Goal: Task Accomplishment & Management: Manage account settings

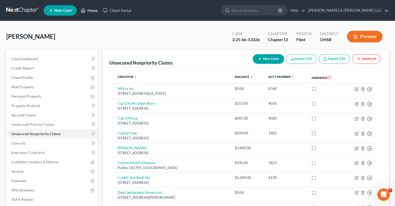
click at [92, 12] on link "Home" at bounding box center [89, 10] width 22 height 9
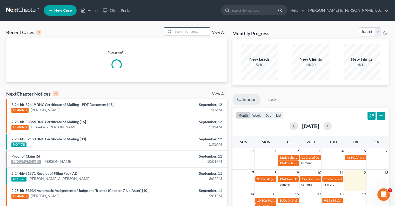
click at [195, 31] on input "search" at bounding box center [192, 32] width 36 height 8
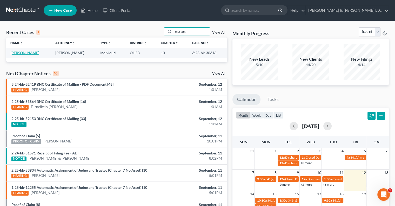
type input "masters"
click at [28, 54] on link "[PERSON_NAME]" at bounding box center [24, 52] width 29 height 4
select select "3"
select select "0"
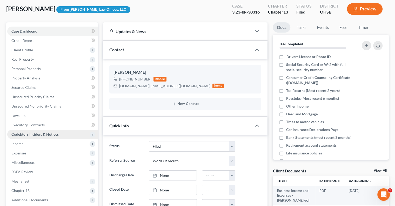
scroll to position [52, 0]
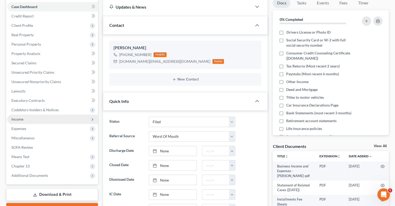
click at [27, 119] on span "Income" at bounding box center [52, 118] width 91 height 9
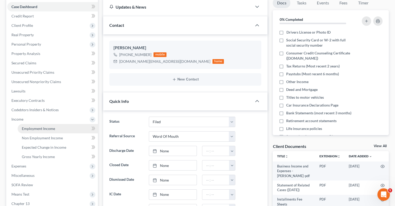
click at [39, 130] on span "Employment Income" at bounding box center [38, 128] width 33 height 4
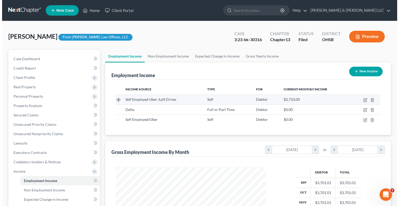
scroll to position [93, 160]
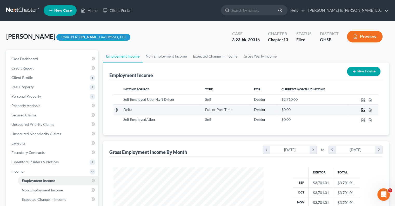
click at [362, 110] on icon "button" at bounding box center [363, 110] width 4 height 4
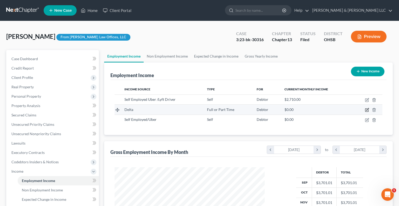
scroll to position [93, 162]
select select "0"
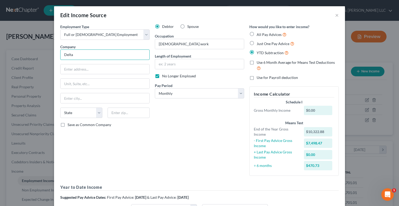
click at [97, 54] on input "Delta" at bounding box center [104, 54] width 89 height 10
type input "Delta Air Lines"
type input "1030 Delta Blvd. Dept 982"
type input "30354"
type input "Atlanta"
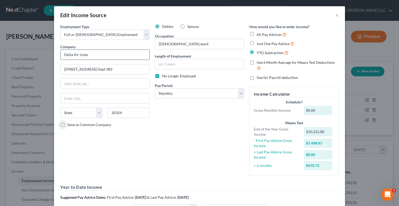
select select "10"
drag, startPoint x: 186, startPoint y: 44, endPoint x: 145, endPoint y: 45, distance: 41.1
click at [145, 45] on div "Employment Type * Select Full or Part Time Employment Self Employment Company *…" at bounding box center [200, 135] width 284 height 223
click at [157, 44] on input "Seasonal work" at bounding box center [199, 44] width 89 height 10
drag, startPoint x: 185, startPoint y: 44, endPoint x: 244, endPoint y: 48, distance: 58.6
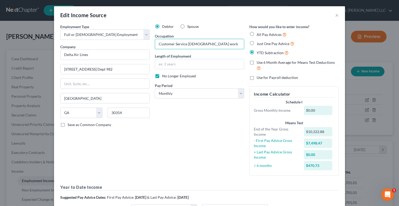
click at [244, 48] on div "Debtor Spouse Occupation Customer Service Seasonal work Length of Employment No…" at bounding box center [199, 102] width 95 height 156
type input "Customer Service"
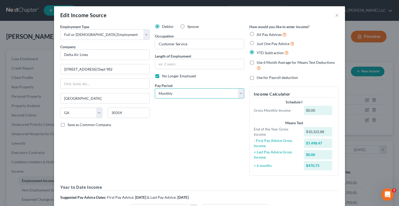
click at [178, 95] on select "Select Monthly Twice Monthly Every Other Week Weekly" at bounding box center [199, 93] width 89 height 10
select select "2"
click at [155, 88] on select "Select Monthly Twice Monthly Every Other Week Weekly" at bounding box center [199, 93] width 89 height 10
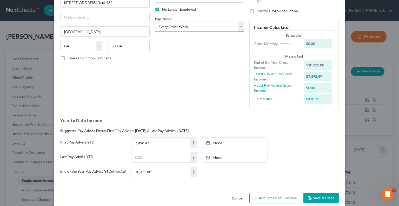
scroll to position [75, 0]
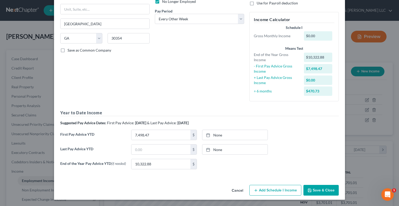
click at [280, 188] on div "Edit Income Source × Employment Type * Select Full or Part Time Employment Self…" at bounding box center [199, 65] width 291 height 267
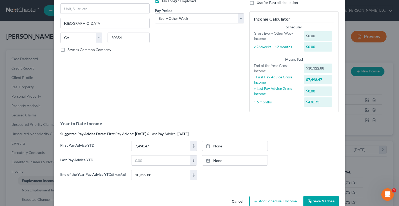
click at [263, 199] on button "Add Schedule I Income" at bounding box center [275, 200] width 52 height 11
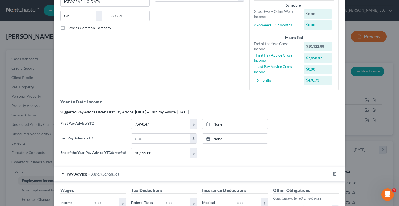
scroll to position [179, 0]
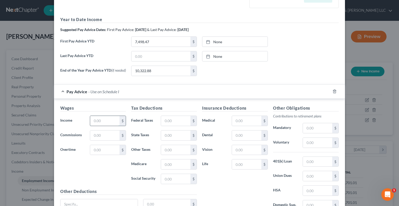
click at [103, 122] on input "text" at bounding box center [104, 121] width 29 height 10
click at [191, 102] on div "Wages Income * $ Commissions $ Overtime $ Tax Deductions Federal Taxes $ State …" at bounding box center [199, 161] width 291 height 127
click at [104, 121] on input "text" at bounding box center [104, 121] width 29 height 10
type input "1,066"
click at [169, 122] on input "text" at bounding box center [175, 121] width 29 height 10
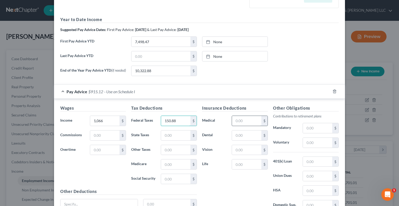
type input "150.88"
click at [240, 121] on input "text" at bounding box center [246, 121] width 29 height 10
type input "59.50"
click at [238, 137] on input "text" at bounding box center [246, 135] width 29 height 10
type input "10.50"
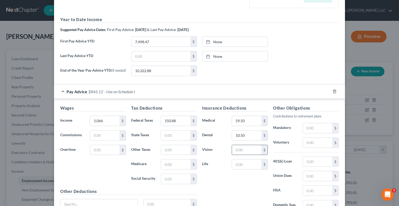
click at [253, 149] on input "text" at bounding box center [246, 150] width 29 height 10
type input "3.37"
click at [252, 163] on input "text" at bounding box center [246, 164] width 29 height 10
type input "16.23"
click at [247, 122] on input "59.50" at bounding box center [246, 121] width 29 height 10
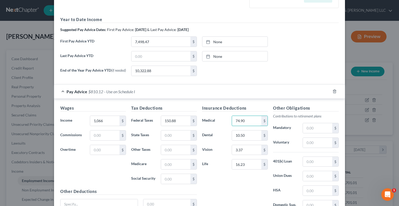
type input "74.90"
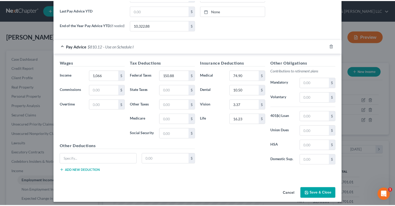
scroll to position [227, 0]
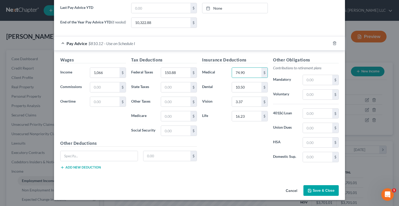
click at [308, 187] on button "Save & Close" at bounding box center [321, 190] width 35 height 11
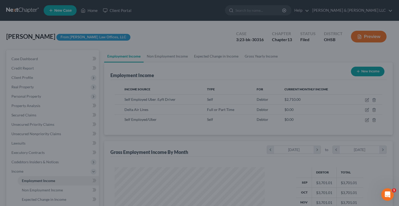
scroll to position [259787, 259719]
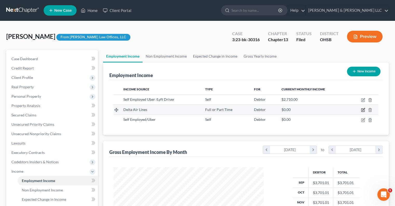
click at [363, 109] on icon "button" at bounding box center [364, 109] width 2 height 2
select select "0"
select select "10"
select select "2"
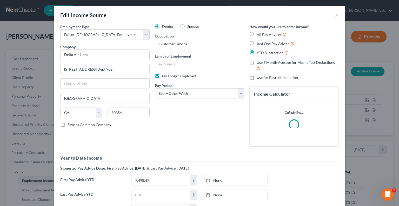
scroll to position [93, 162]
click at [162, 77] on label "No Longer Employed" at bounding box center [179, 75] width 34 height 5
click at [164, 77] on input "No Longer Employed" at bounding box center [165, 74] width 3 height 3
checkbox input "false"
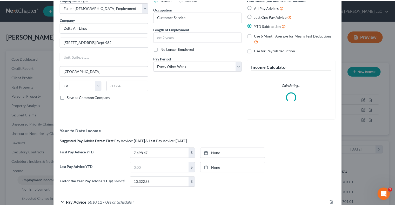
scroll to position [60, 0]
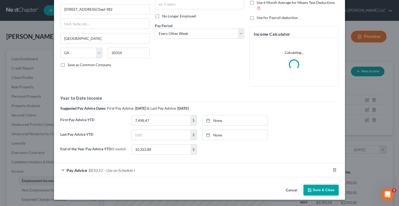
click at [313, 186] on button "Save & Close" at bounding box center [321, 189] width 35 height 11
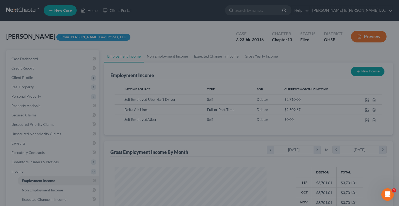
scroll to position [259787, 259719]
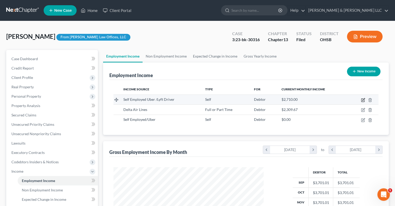
click at [364, 101] on icon "button" at bounding box center [363, 100] width 4 height 4
select select "1"
select select "0"
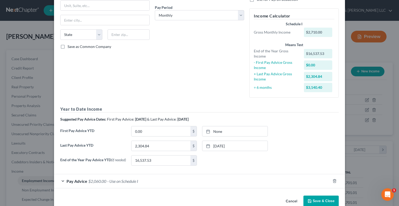
scroll to position [89, 0]
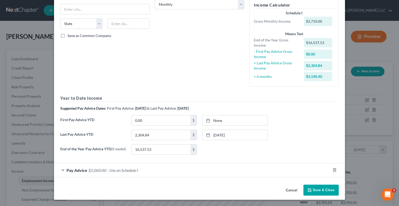
click at [64, 169] on div "Pay Advice $2,060.00 - Use on Schedule I" at bounding box center [192, 170] width 277 height 14
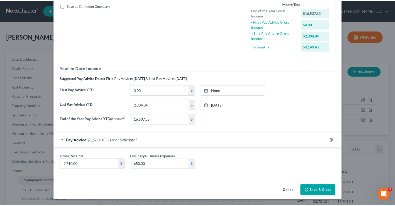
scroll to position [120, 0]
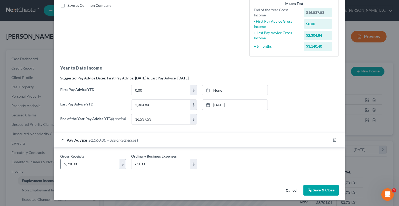
click at [80, 164] on input "2,710.00" at bounding box center [90, 164] width 59 height 10
type input "975"
click at [147, 163] on input "650.00" at bounding box center [160, 164] width 59 height 10
type input "2"
type input "150"
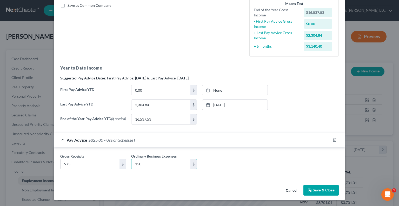
click at [323, 190] on button "Save & Close" at bounding box center [321, 190] width 35 height 11
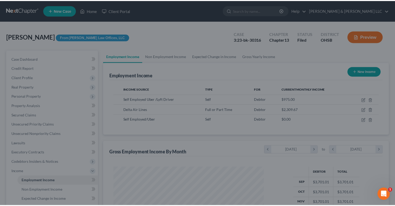
scroll to position [259787, 259719]
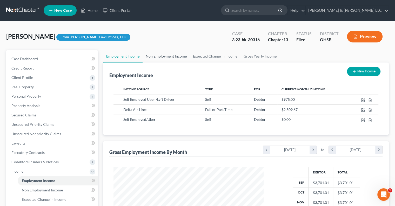
click at [169, 54] on link "Non Employment Income" at bounding box center [166, 56] width 47 height 12
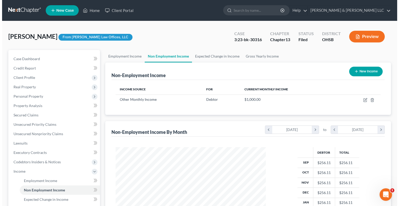
scroll to position [93, 160]
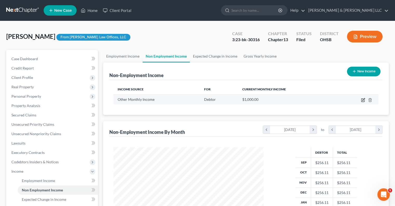
click at [363, 99] on icon "button" at bounding box center [363, 100] width 4 height 4
select select "13"
select select "0"
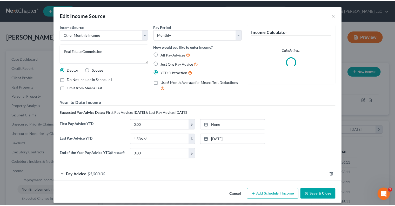
scroll to position [93, 162]
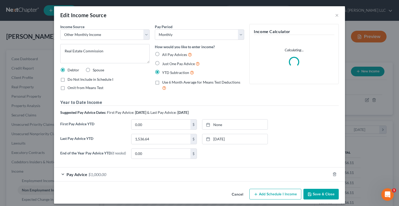
click at [313, 196] on button "Save & Close" at bounding box center [321, 193] width 35 height 11
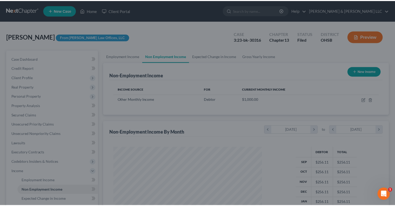
scroll to position [259787, 259719]
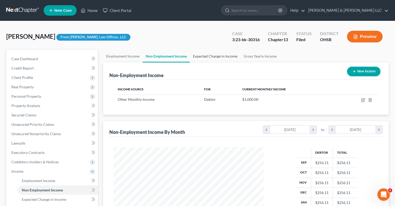
click at [206, 59] on link "Expected Change in Income" at bounding box center [215, 56] width 51 height 12
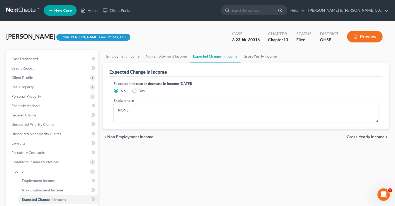
click at [256, 56] on link "Gross Yearly Income" at bounding box center [260, 56] width 39 height 12
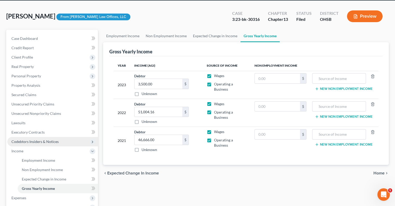
scroll to position [78, 0]
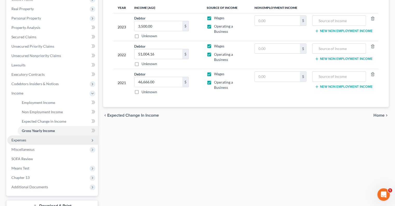
click at [43, 141] on span "Expenses" at bounding box center [52, 139] width 91 height 9
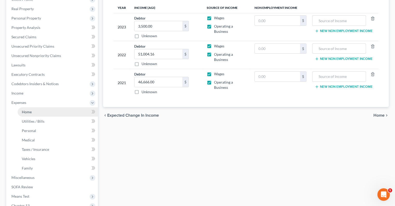
click at [43, 112] on link "Home" at bounding box center [58, 111] width 80 height 9
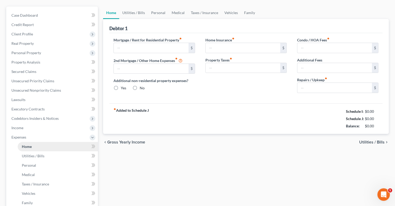
type input "0.00"
radio input "true"
type input "120.00"
type input "0.00"
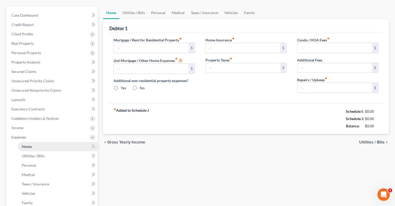
type input "0.00"
type input "125.00"
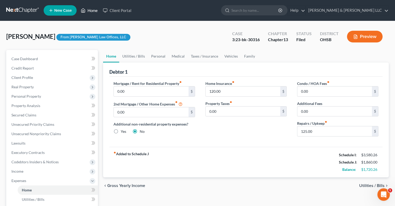
click at [90, 12] on link "Home" at bounding box center [89, 10] width 22 height 9
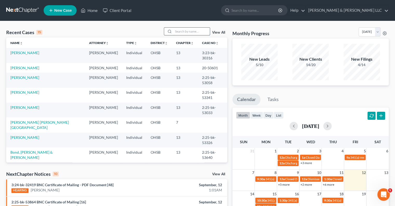
click at [188, 31] on input "search" at bounding box center [192, 32] width 36 height 8
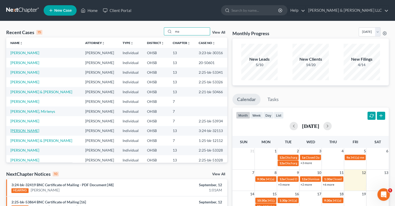
type input "ma"
click at [28, 131] on link "[PERSON_NAME]" at bounding box center [24, 130] width 29 height 4
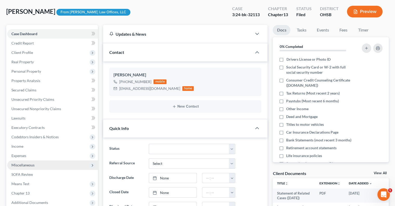
scroll to position [52, 0]
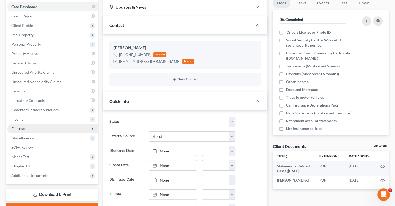
click at [23, 130] on span "Expenses" at bounding box center [52, 128] width 91 height 9
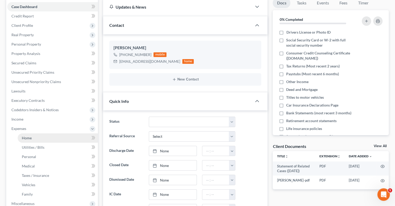
click at [32, 136] on link "Home" at bounding box center [58, 137] width 80 height 9
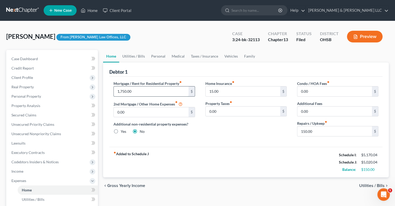
click at [140, 91] on input "1,750.00" at bounding box center [151, 91] width 75 height 10
type input "1,809"
click at [317, 130] on input "150.00" at bounding box center [335, 131] width 75 height 10
type input "100"
click at [141, 57] on link "Utilities / Bills" at bounding box center [133, 56] width 29 height 12
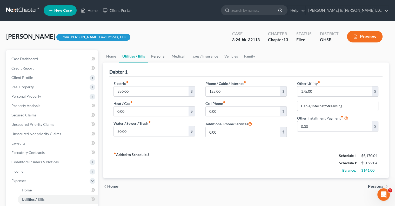
click at [157, 58] on link "Personal" at bounding box center [158, 56] width 21 height 12
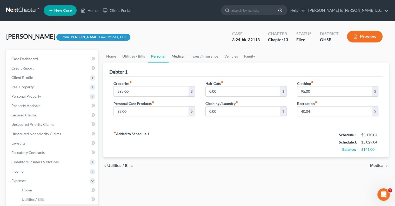
click at [180, 56] on link "Medical" at bounding box center [178, 56] width 19 height 12
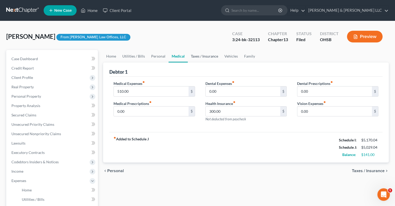
click at [194, 56] on link "Taxes / Insurance" at bounding box center [205, 56] width 34 height 12
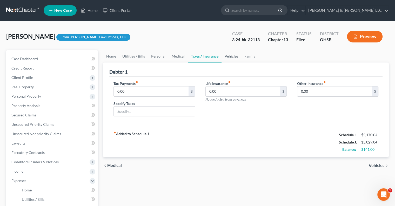
click at [238, 55] on link "Vehicles" at bounding box center [232, 56] width 20 height 12
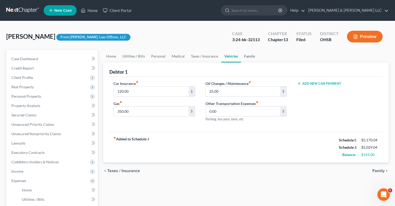
click at [244, 57] on link "Family" at bounding box center [249, 56] width 17 height 12
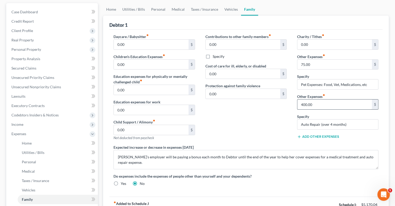
scroll to position [78, 0]
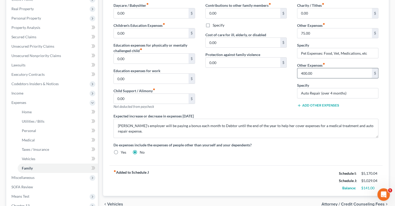
click at [314, 74] on input "400.00" at bounding box center [335, 73] width 75 height 10
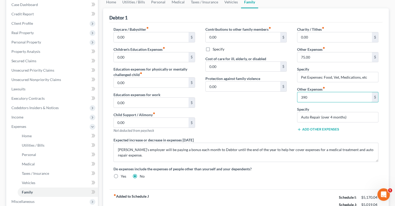
scroll to position [26, 0]
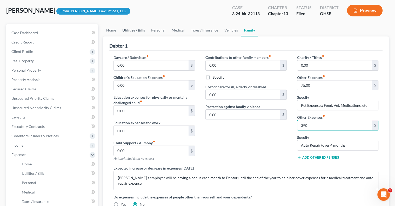
type input "390"
click at [139, 29] on link "Utilities / Bills" at bounding box center [133, 30] width 29 height 12
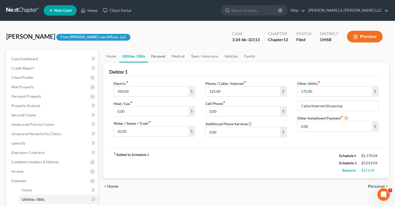
click at [164, 58] on link "Personal" at bounding box center [158, 56] width 21 height 12
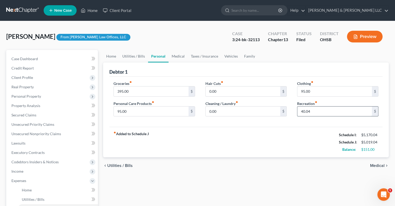
click at [301, 112] on input "40.04" at bounding box center [335, 111] width 75 height 10
click at [301, 110] on input "40.04" at bounding box center [335, 111] width 75 height 10
drag, startPoint x: 301, startPoint y: 110, endPoint x: 305, endPoint y: 110, distance: 3.9
click at [305, 110] on input "40.04" at bounding box center [335, 111] width 75 height 10
drag, startPoint x: 305, startPoint y: 109, endPoint x: 301, endPoint y: 110, distance: 3.9
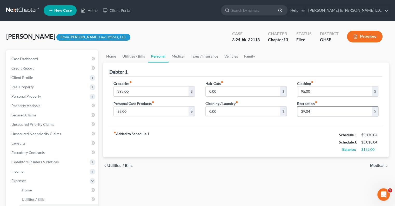
click at [301, 110] on input "39.04" at bounding box center [335, 111] width 75 height 10
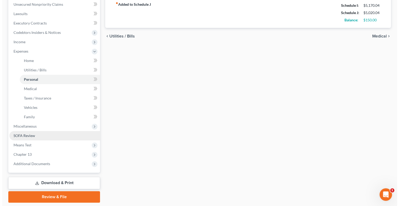
scroll to position [130, 0]
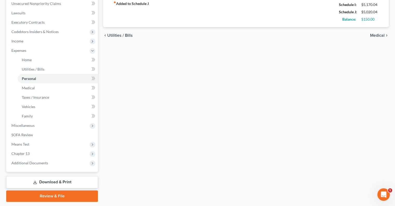
type input "41.04"
click at [63, 182] on link "Download & Print" at bounding box center [52, 182] width 92 height 12
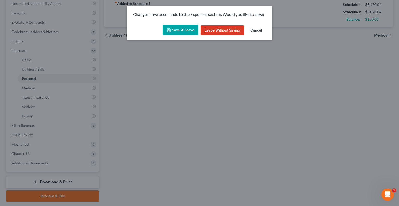
click at [169, 30] on icon "button" at bounding box center [169, 30] width 4 height 4
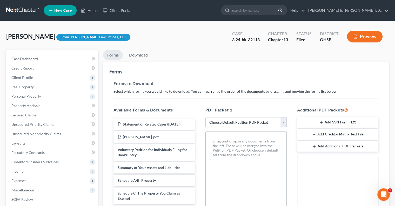
click at [284, 123] on select "Choose Default Petition PDF Packet Complete Bankruptcy Petition (all forms and …" at bounding box center [246, 122] width 81 height 10
select select "4"
click at [206, 117] on select "Choose Default Petition PDF Packet Complete Bankruptcy Petition (all forms and …" at bounding box center [246, 122] width 81 height 10
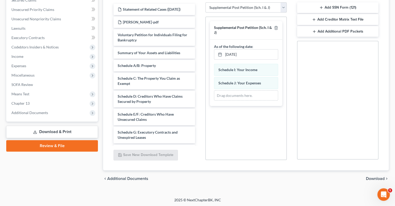
scroll to position [115, 0]
click at [369, 177] on span "Download" at bounding box center [375, 178] width 19 height 4
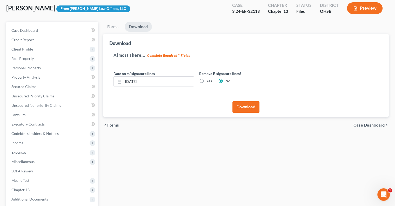
scroll to position [28, 0]
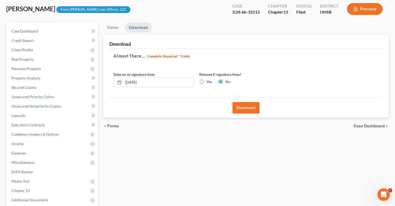
click at [238, 110] on button "Download" at bounding box center [246, 107] width 27 height 11
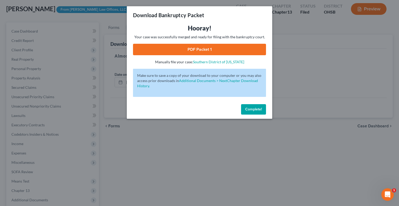
click at [204, 49] on link "PDF Packet 1" at bounding box center [199, 49] width 133 height 11
drag, startPoint x: 261, startPoint y: 109, endPoint x: 255, endPoint y: 106, distance: 7.0
click at [261, 109] on span "Complete!" at bounding box center [253, 109] width 17 height 4
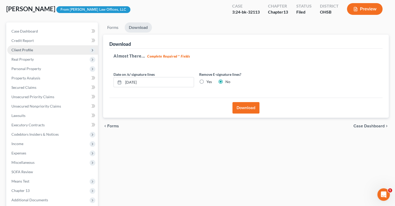
click at [23, 47] on span "Client Profile" at bounding box center [52, 49] width 91 height 9
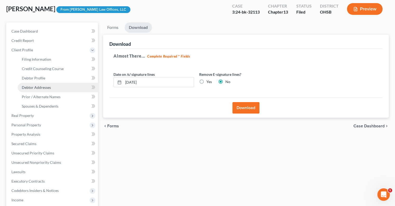
click at [34, 89] on span "Debtor Addresses" at bounding box center [36, 87] width 29 height 4
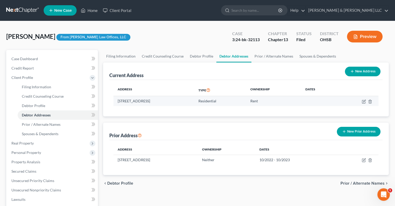
drag, startPoint x: 184, startPoint y: 101, endPoint x: 117, endPoint y: 102, distance: 67.3
click at [117, 102] on td "[STREET_ADDRESS]" at bounding box center [154, 101] width 81 height 10
copy td "[STREET_ADDRESS]"
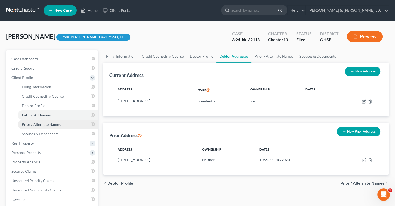
scroll to position [78, 0]
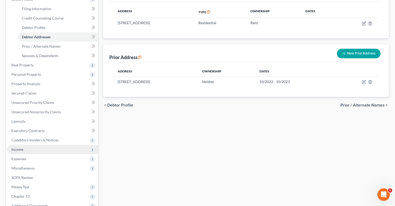
click at [28, 150] on span "Income" at bounding box center [52, 148] width 91 height 9
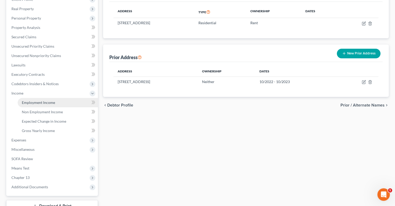
click at [28, 103] on span "Employment Income" at bounding box center [38, 102] width 33 height 4
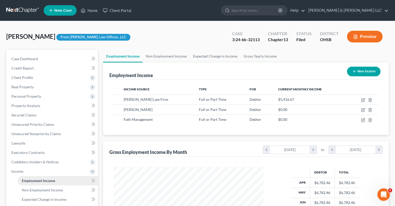
scroll to position [93, 160]
drag, startPoint x: 88, startPoint y: 11, endPoint x: 92, endPoint y: 13, distance: 4.4
click at [88, 11] on link "Home" at bounding box center [89, 10] width 22 height 9
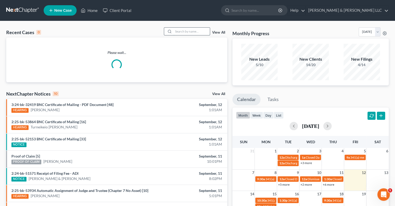
click at [181, 32] on input "search" at bounding box center [192, 32] width 36 height 8
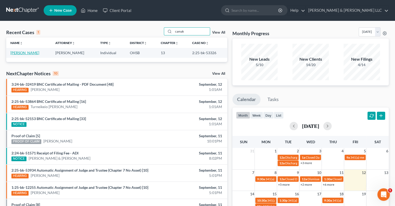
type input "camak"
click at [30, 52] on link "[PERSON_NAME]" at bounding box center [24, 52] width 29 height 4
select select "4"
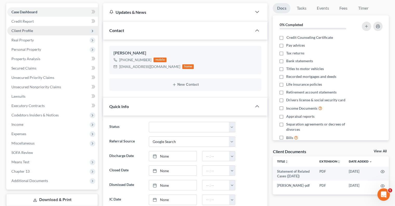
scroll to position [52, 0]
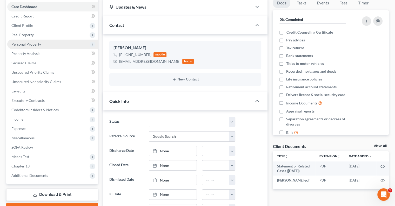
click at [22, 47] on span "Personal Property" at bounding box center [52, 44] width 91 height 9
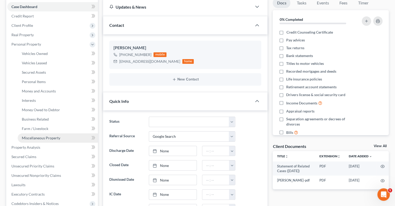
click at [36, 135] on span "Miscellaneous Property" at bounding box center [41, 137] width 38 height 4
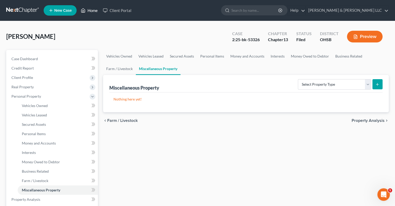
click at [95, 12] on link "Home" at bounding box center [89, 10] width 22 height 9
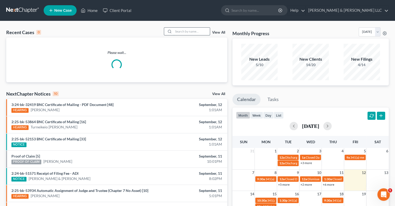
click at [185, 32] on input "search" at bounding box center [192, 32] width 36 height 8
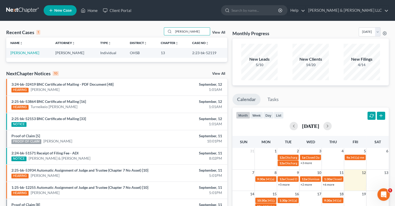
type input "cantrell"
click at [220, 32] on link "View All" at bounding box center [218, 33] width 13 height 4
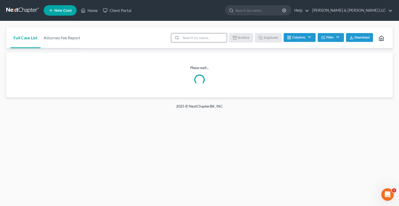
click at [189, 39] on input "search" at bounding box center [204, 37] width 46 height 9
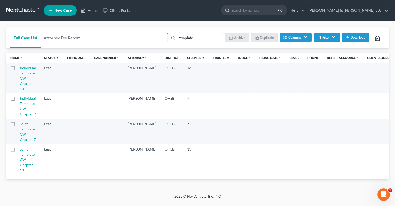
click at [18, 69] on label at bounding box center [18, 69] width 0 height 0
type input "template"
click at [20, 67] on input "checkbox" at bounding box center [21, 66] width 3 height 3
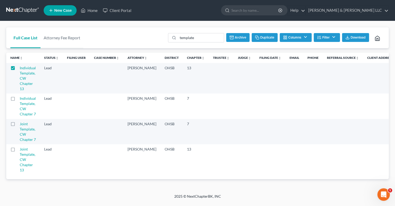
click at [264, 39] on button "Duplicate" at bounding box center [265, 37] width 26 height 9
checkbox input "false"
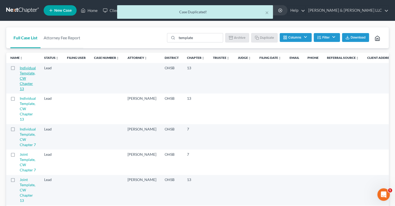
click at [28, 74] on link "Individual Template, CW Chapter 13" at bounding box center [28, 77] width 16 height 25
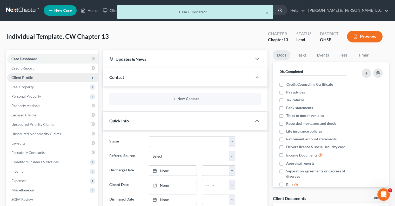
click at [33, 78] on span "Client Profile" at bounding box center [52, 77] width 91 height 9
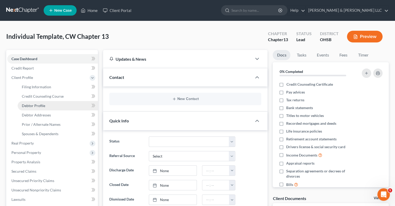
click at [42, 102] on link "Debtor Profile" at bounding box center [58, 105] width 80 height 9
select select "0"
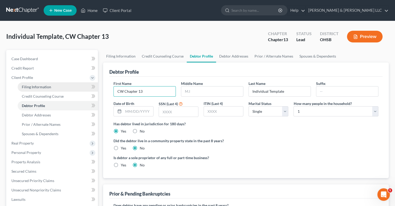
drag, startPoint x: 156, startPoint y: 90, endPoint x: 79, endPoint y: 91, distance: 76.7
click at [79, 91] on div "Petition Navigation Case Dashboard Payments Invoices Payments Payments Credit R…" at bounding box center [198, 186] width 388 height 272
type input "Joseph"
type input "A"
type input "Cantrell"
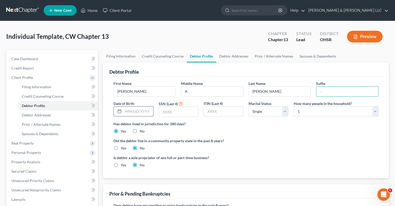
click at [128, 112] on input "text" at bounding box center [138, 111] width 30 height 10
type input "08/30/1981"
type input "0338"
select select "1"
select select "4"
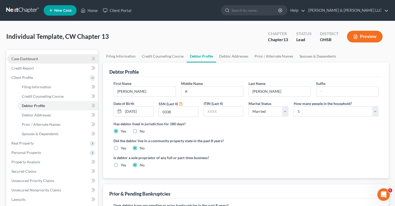
click at [44, 59] on link "Case Dashboard" at bounding box center [52, 58] width 91 height 9
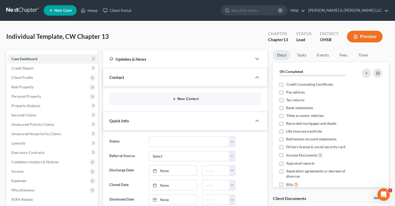
click at [188, 100] on button "New Contact" at bounding box center [186, 99] width 144 height 4
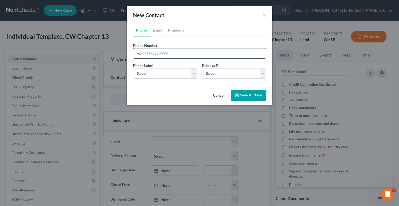
click at [174, 54] on input "tel" at bounding box center [204, 53] width 123 height 10
type input "937-361-8656"
drag, startPoint x: 193, startPoint y: 74, endPoint x: 192, endPoint y: 77, distance: 3.6
click at [193, 74] on select "Select Mobile Home Work Other" at bounding box center [165, 73] width 64 height 10
select select "0"
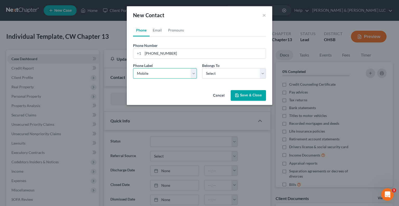
click at [133, 68] on select "Select Mobile Home Work Other" at bounding box center [165, 73] width 64 height 10
drag, startPoint x: 215, startPoint y: 74, endPoint x: 215, endPoint y: 78, distance: 3.9
click at [215, 74] on select "Select Client Other" at bounding box center [234, 73] width 64 height 10
select select "0"
click at [202, 68] on select "Select Client Other" at bounding box center [234, 73] width 64 height 10
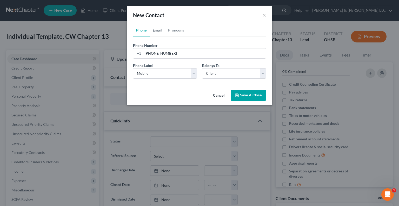
click at [160, 31] on link "Email" at bounding box center [157, 30] width 15 height 12
click at [163, 55] on input "email" at bounding box center [204, 53] width 123 height 10
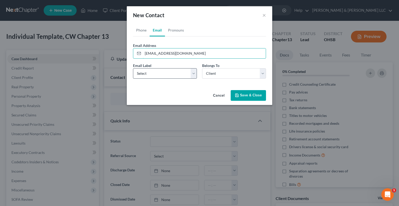
type input "[EMAIL_ADDRESS][DOMAIN_NAME]"
drag, startPoint x: 161, startPoint y: 73, endPoint x: 162, endPoint y: 77, distance: 3.7
click at [161, 73] on select "Select Home Work Other" at bounding box center [165, 73] width 64 height 10
select select "0"
click at [133, 68] on select "Select Home Work Other" at bounding box center [165, 73] width 64 height 10
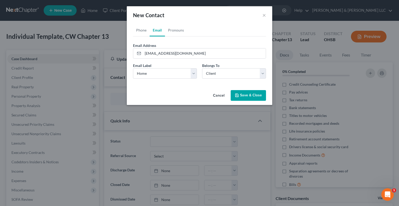
click at [253, 99] on button "Save & Close" at bounding box center [248, 95] width 35 height 11
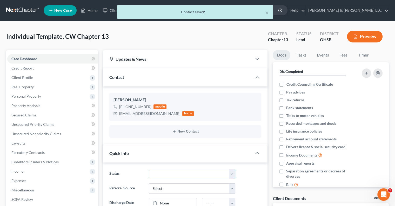
click at [169, 173] on select "Closed Discharged Dismissed Filed In Progress Lead Lost Lead Ready to File Reta…" at bounding box center [192, 173] width 87 height 10
select select "4"
click at [149, 168] on select "Closed Discharged Dismissed Filed In Progress Lead Lost Lead Ready to File Reta…" at bounding box center [192, 173] width 87 height 10
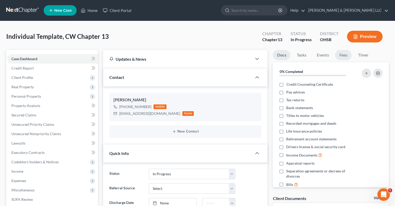
click at [344, 58] on link "Fees" at bounding box center [343, 55] width 17 height 10
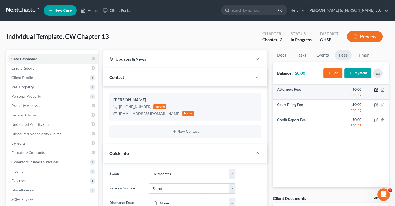
click at [376, 90] on icon "button" at bounding box center [377, 89] width 2 height 2
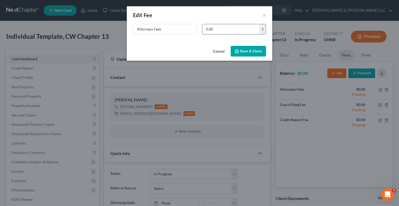
click at [231, 32] on input "0.00" at bounding box center [230, 29] width 57 height 10
type input "750"
click at [238, 51] on icon "button" at bounding box center [237, 51] width 4 height 4
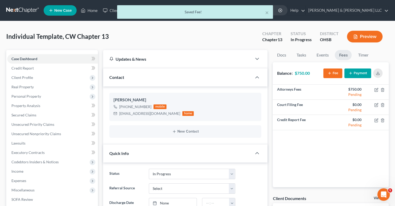
click at [161, 189] on select "Select Word Of Mouth Previous Clients Direct Mail Website Google Search Modern …" at bounding box center [192, 188] width 87 height 10
select select "6"
click at [149, 183] on select "Select Word Of Mouth Previous Clients Direct Mail Website Google Search Modern …" at bounding box center [192, 188] width 87 height 10
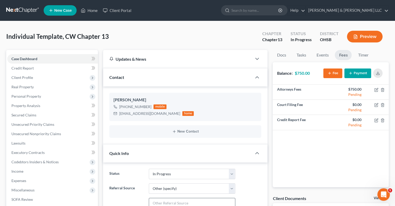
click at [168, 199] on input "text" at bounding box center [192, 203] width 86 height 10
type input "F"
type input "T"
type input "Fesenmyer"
click at [26, 78] on span "Client Profile" at bounding box center [22, 77] width 22 height 4
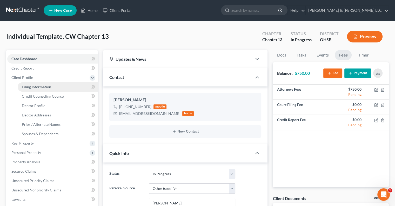
click at [30, 88] on span "Filing Information" at bounding box center [36, 86] width 29 height 4
select select "1"
select select "0"
select select "3"
select select "62"
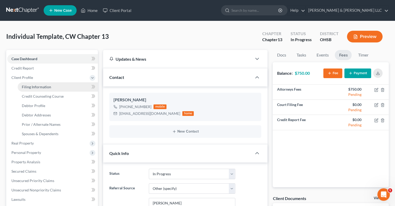
select select "0"
select select "36"
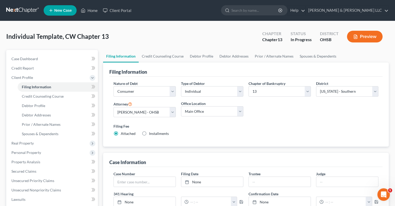
click at [149, 132] on label "Installments Installments" at bounding box center [159, 133] width 20 height 5
click at [151, 132] on input "Installments Installments" at bounding box center [152, 132] width 3 height 3
radio input "true"
radio input "false"
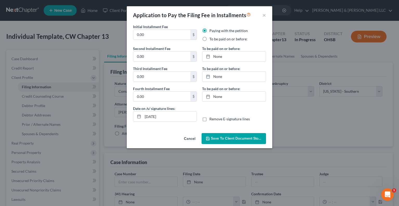
click at [209, 39] on label "To be paid on or before:" at bounding box center [228, 38] width 38 height 5
click at [212, 39] on input "To be paid on or before:" at bounding box center [213, 37] width 3 height 3
radio input "true"
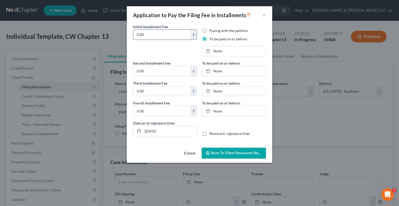
click at [162, 38] on input "0.00" at bounding box center [161, 35] width 57 height 10
drag, startPoint x: 188, startPoint y: 152, endPoint x: 183, endPoint y: 147, distance: 7.2
click at [188, 152] on button "Cancel" at bounding box center [190, 153] width 20 height 10
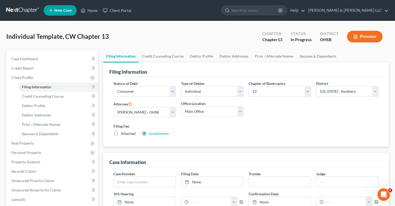
click at [121, 133] on label "Attached" at bounding box center [128, 133] width 15 height 5
click at [123, 133] on input "Attached" at bounding box center [124, 132] width 3 height 3
radio input "true"
radio input "false"
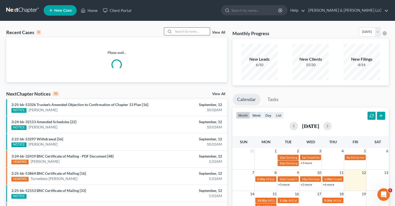
click at [186, 34] on input "search" at bounding box center [192, 32] width 36 height 8
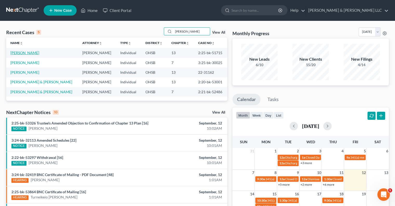
type input "[PERSON_NAME]"
click at [35, 50] on link "[PERSON_NAME]" at bounding box center [24, 52] width 29 height 4
select select "3"
select select "4"
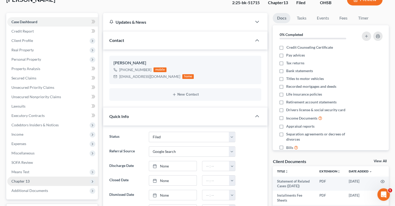
scroll to position [104, 0]
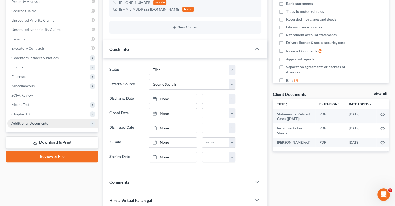
click at [30, 126] on span "Additional Documents" at bounding box center [52, 123] width 91 height 9
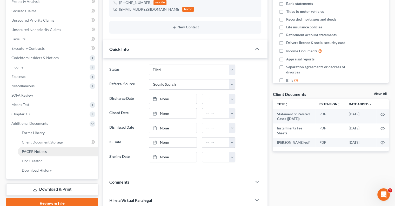
click at [35, 149] on span "PACER Notices" at bounding box center [34, 151] width 25 height 4
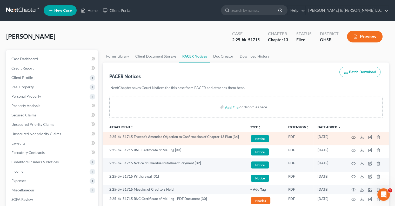
click at [353, 137] on icon "button" at bounding box center [354, 137] width 4 height 4
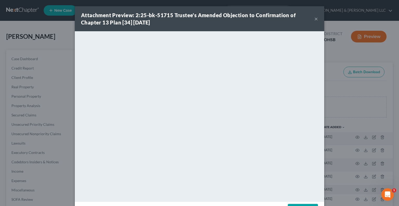
click at [314, 19] on button "×" at bounding box center [316, 19] width 4 height 6
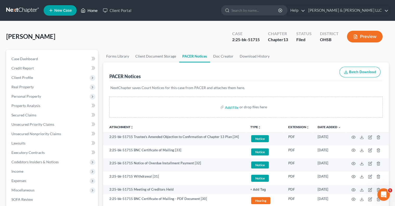
click at [91, 10] on link "Home" at bounding box center [89, 10] width 22 height 9
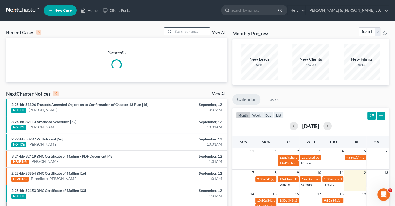
click at [187, 30] on input "search" at bounding box center [192, 32] width 36 height 8
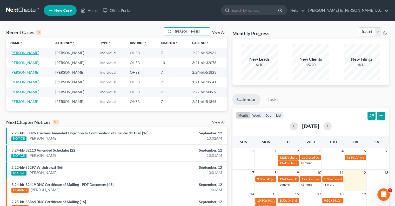
type input "[PERSON_NAME]"
click at [33, 54] on link "[PERSON_NAME]" at bounding box center [24, 52] width 29 height 4
select select "1"
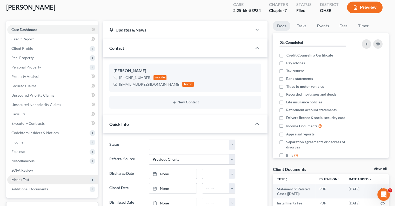
scroll to position [78, 0]
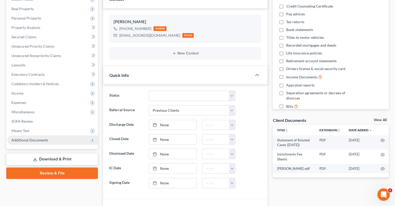
click at [29, 142] on span "Additional Documents" at bounding box center [52, 139] width 91 height 9
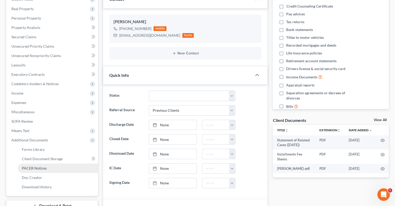
click at [40, 169] on span "PACER Notices" at bounding box center [34, 168] width 25 height 4
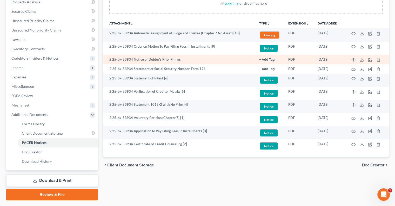
scroll to position [104, 0]
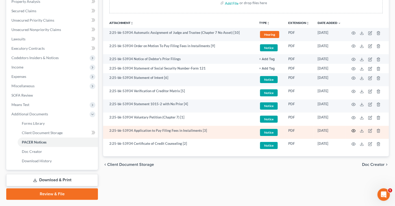
click at [352, 131] on icon "button" at bounding box center [354, 130] width 4 height 4
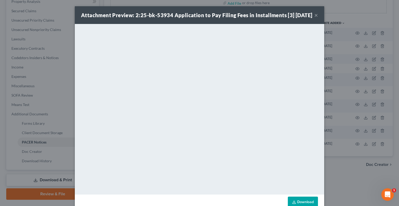
click at [314, 18] on button "×" at bounding box center [316, 15] width 4 height 6
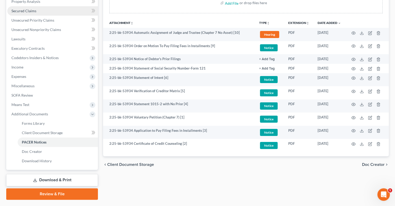
click at [26, 13] on link "Secured Claims" at bounding box center [52, 10] width 91 height 9
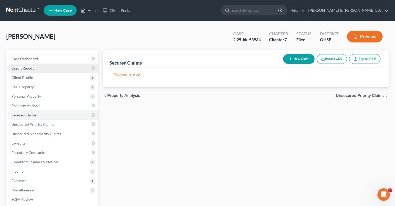
click at [28, 70] on span "Credit Report" at bounding box center [22, 68] width 22 height 4
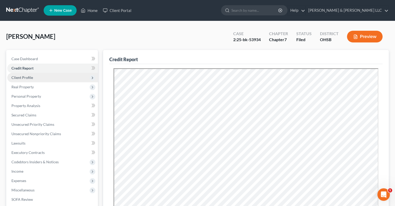
click at [29, 80] on span "Client Profile" at bounding box center [52, 77] width 91 height 9
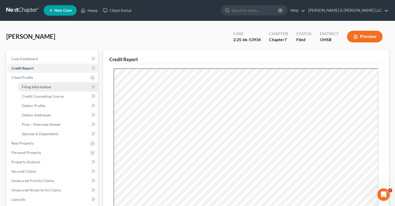
click at [34, 90] on link "Filing Information" at bounding box center [58, 86] width 80 height 9
select select "1"
select select "0"
select select "36"
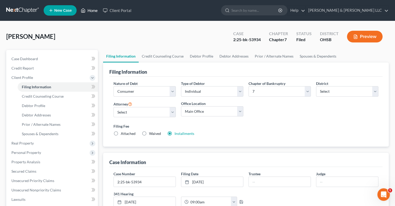
click at [95, 9] on link "Home" at bounding box center [89, 10] width 22 height 9
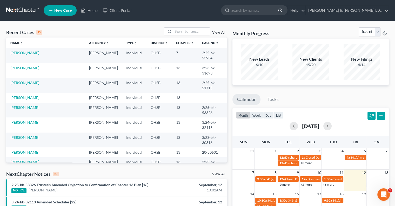
click at [218, 32] on link "View All" at bounding box center [218, 33] width 13 height 4
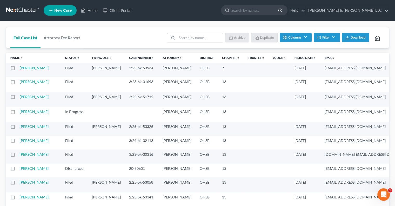
click at [61, 60] on th "Status unfold_more expand_more expand_less" at bounding box center [74, 57] width 27 height 10
click at [65, 58] on link "Status unfold_more expand_more expand_less" at bounding box center [72, 58] width 15 height 4
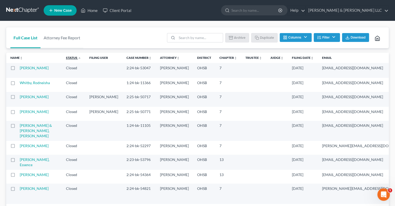
click at [66, 58] on link "Status unfold_more expand_more expand_less" at bounding box center [73, 58] width 15 height 4
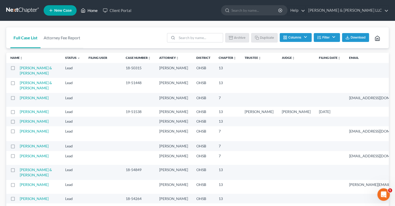
click at [96, 11] on link "Home" at bounding box center [89, 10] width 22 height 9
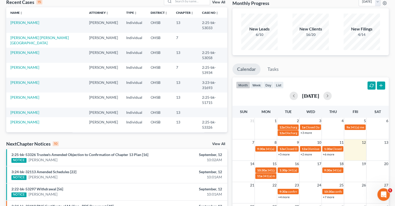
scroll to position [26, 0]
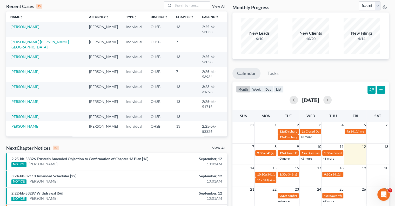
click at [249, 74] on link "Calendar" at bounding box center [247, 73] width 28 height 11
click at [280, 73] on link "Tasks" at bounding box center [273, 73] width 21 height 11
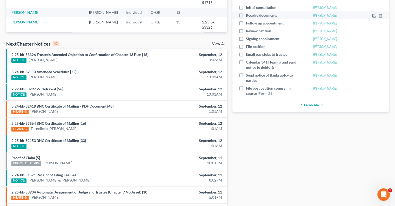
scroll to position [0, 0]
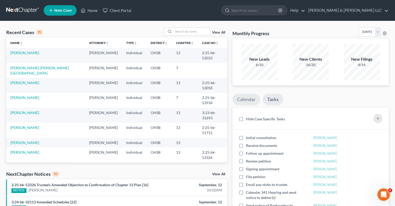
click at [244, 100] on link "Calendar" at bounding box center [247, 99] width 28 height 11
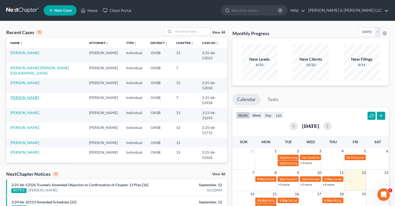
click at [27, 98] on link "[PERSON_NAME]" at bounding box center [24, 97] width 29 height 4
select select "1"
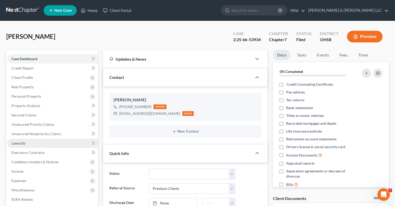
click at [38, 141] on link "Lawsuits" at bounding box center [52, 142] width 91 height 9
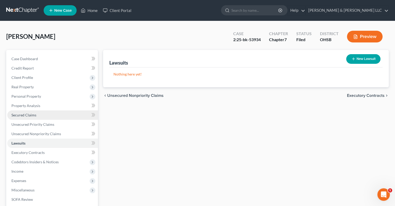
click at [29, 118] on link "Secured Claims" at bounding box center [52, 114] width 91 height 9
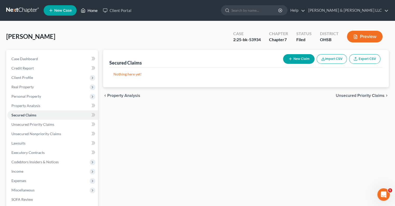
click at [92, 9] on link "Home" at bounding box center [89, 10] width 22 height 9
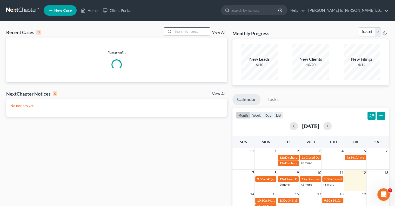
click at [183, 30] on input "search" at bounding box center [192, 32] width 36 height 8
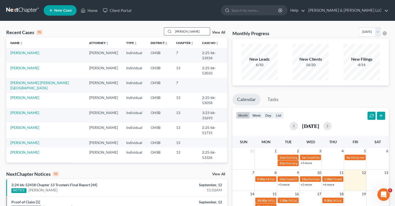
type input "[PERSON_NAME]"
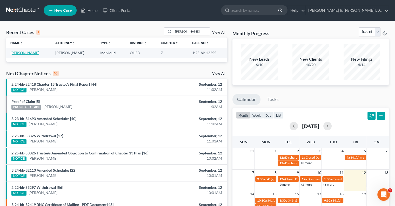
click at [23, 53] on link "[PERSON_NAME]" at bounding box center [24, 52] width 29 height 4
select select "6"
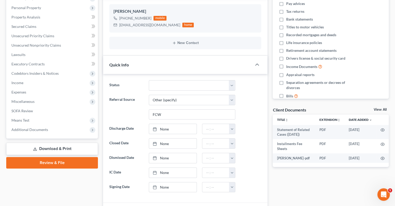
scroll to position [104, 0]
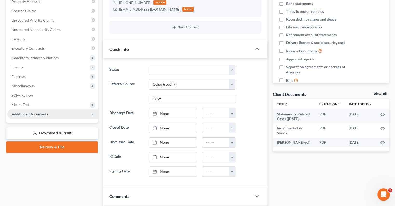
click at [34, 111] on span "Additional Documents" at bounding box center [29, 113] width 37 height 4
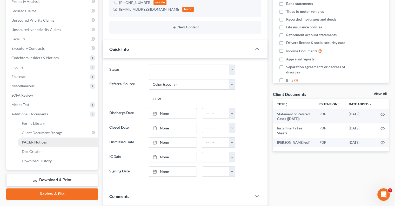
click at [40, 140] on span "PACER Notices" at bounding box center [34, 142] width 25 height 4
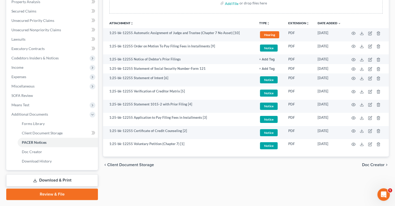
scroll to position [104, 0]
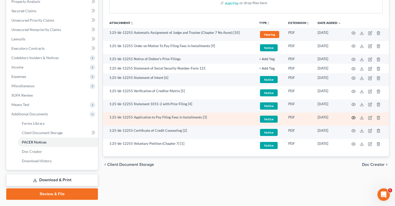
click at [356, 117] on icon "button" at bounding box center [354, 117] width 4 height 3
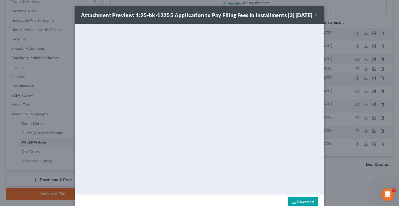
click at [315, 18] on button "×" at bounding box center [316, 15] width 4 height 6
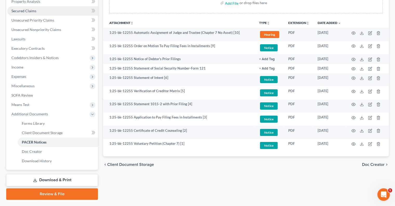
click at [30, 13] on link "Secured Claims" at bounding box center [52, 10] width 91 height 9
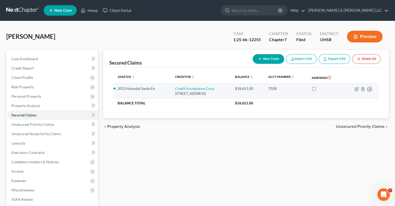
drag, startPoint x: 223, startPoint y: 92, endPoint x: 173, endPoint y: 84, distance: 51.4
click at [173, 84] on td "Credit Acceptance Corp [STREET_ADDRESS]" at bounding box center [201, 90] width 60 height 15
copy td "Credit Acceptance Corp [STREET_ADDRESS]"
